Goal: Find specific page/section: Find specific page/section

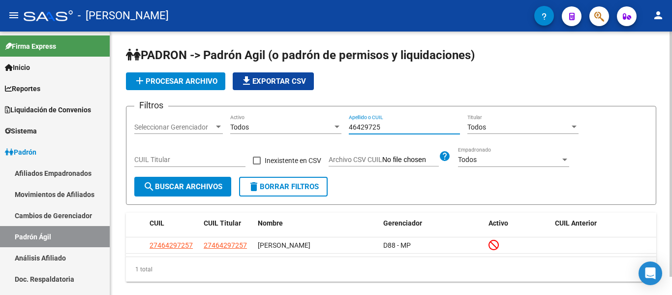
drag, startPoint x: 417, startPoint y: 126, endPoint x: 325, endPoint y: 127, distance: 92.0
click at [325, 127] on div "Filtros Seleccionar Gerenciador Seleccionar Gerenciador Todos Activo 46429725 A…" at bounding box center [391, 145] width 514 height 62
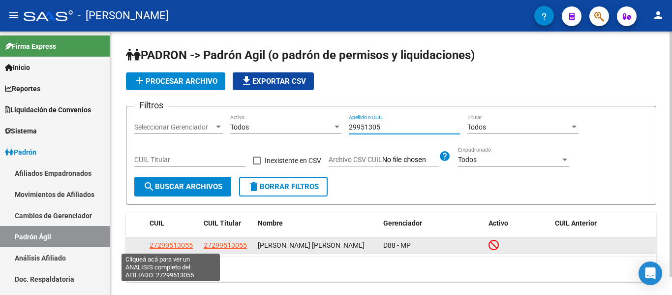
type input "29951305"
click at [184, 247] on span "27299513055" at bounding box center [171, 245] width 43 height 8
type textarea "27299513055"
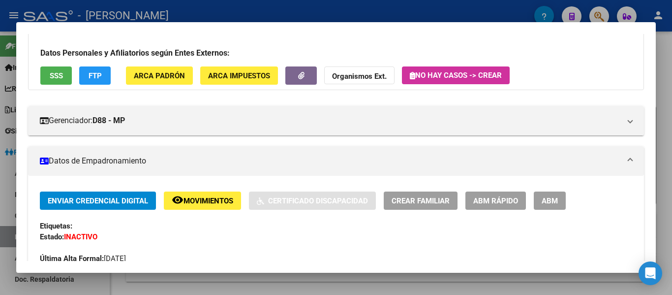
scroll to position [148, 0]
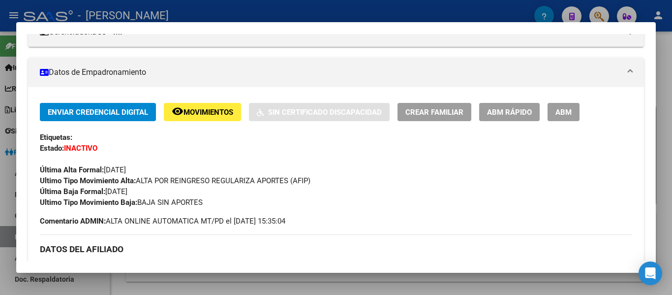
click at [284, 16] on div at bounding box center [336, 147] width 672 height 295
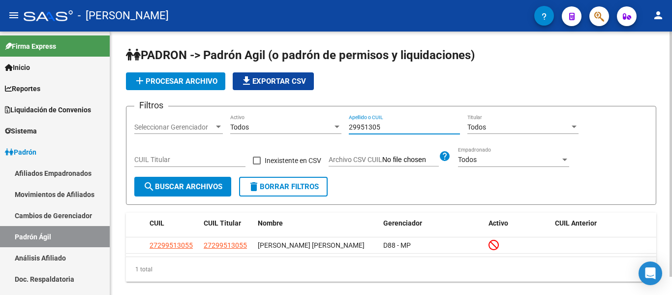
drag, startPoint x: 395, startPoint y: 129, endPoint x: 344, endPoint y: 126, distance: 50.8
click at [344, 126] on div "Filtros Seleccionar Gerenciador Seleccionar Gerenciador Todos Activo 29951305 A…" at bounding box center [391, 145] width 514 height 62
drag, startPoint x: 394, startPoint y: 125, endPoint x: 341, endPoint y: 121, distance: 52.3
click at [341, 121] on div "Filtros Seleccionar Gerenciador Seleccionar Gerenciador Todos Activo 56630235 A…" at bounding box center [391, 145] width 514 height 62
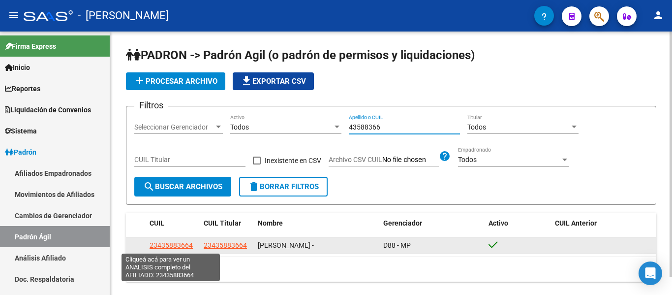
type input "43588366"
click at [184, 242] on span "23435883664" at bounding box center [171, 245] width 43 height 8
type textarea "23435883664"
